Goal: Transaction & Acquisition: Book appointment/travel/reservation

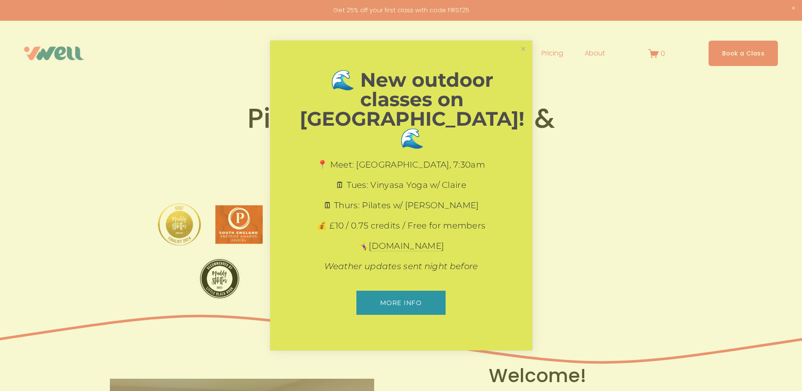
click at [372, 285] on ul "More info" at bounding box center [401, 303] width 203 height 36
click at [523, 57] on link "Close" at bounding box center [523, 49] width 15 height 15
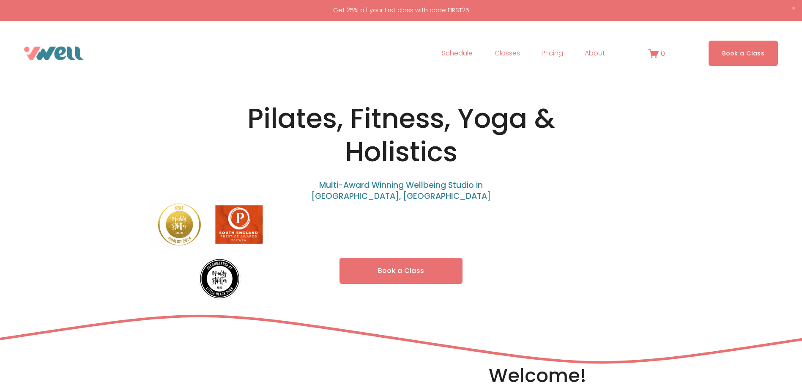
click at [405, 270] on link "Book a Class" at bounding box center [400, 270] width 123 height 27
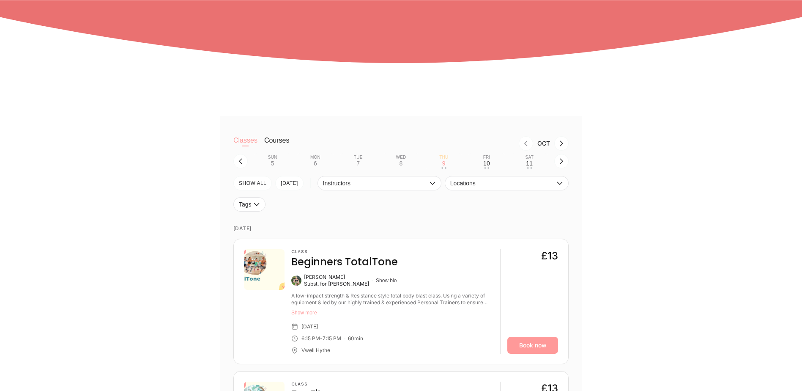
scroll to position [203, 0]
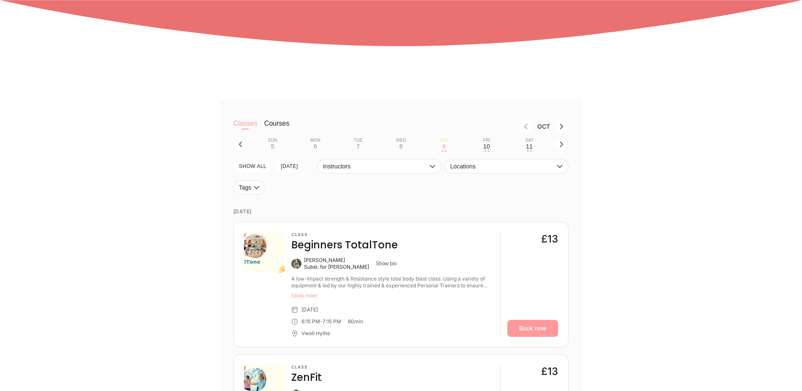
click at [562, 146] on icon "button" at bounding box center [561, 144] width 3 height 5
click at [241, 146] on icon "button" at bounding box center [240, 144] width 7 height 7
click at [402, 150] on div "15" at bounding box center [400, 146] width 7 height 7
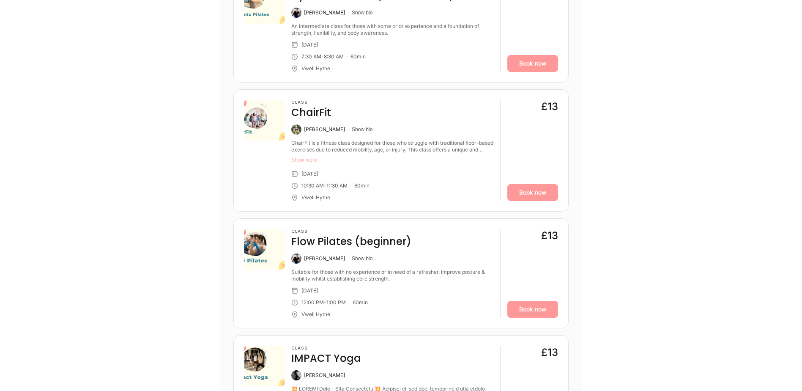
scroll to position [440, 0]
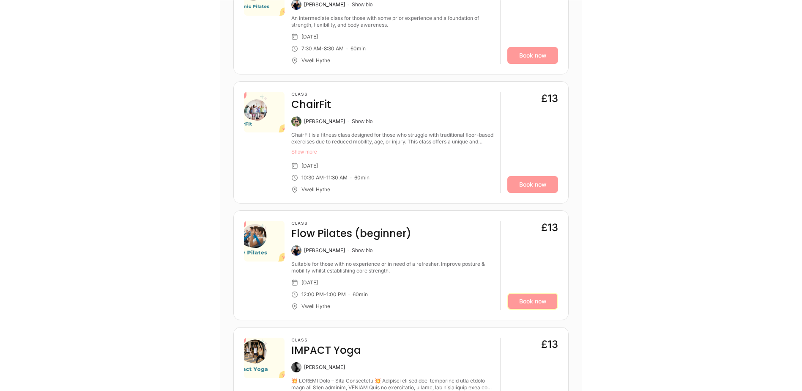
click at [536, 300] on link "Book now" at bounding box center [532, 301] width 51 height 17
click at [538, 304] on link "Book now" at bounding box center [532, 301] width 51 height 17
